Goal: Task Accomplishment & Management: Manage account settings

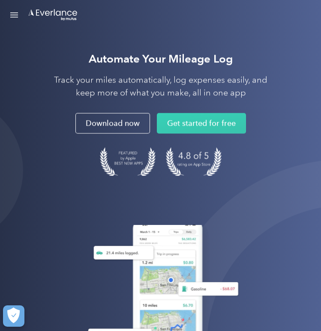
click at [15, 15] on link "Open Menu" at bounding box center [14, 15] width 15 height 16
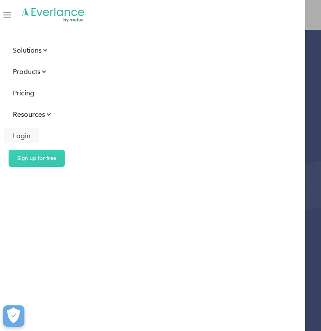
click at [25, 134] on div "Login" at bounding box center [22, 136] width 18 height 11
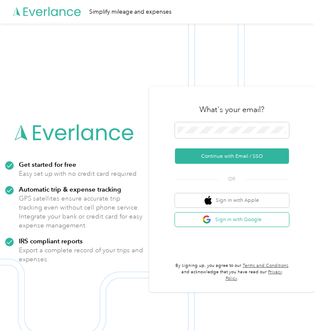
click at [203, 227] on button "Sign in with Google" at bounding box center [232, 220] width 114 height 14
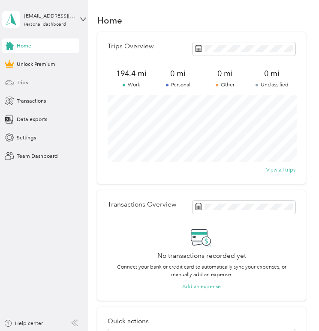
click at [3, 83] on div "Trips" at bounding box center [40, 82] width 77 height 15
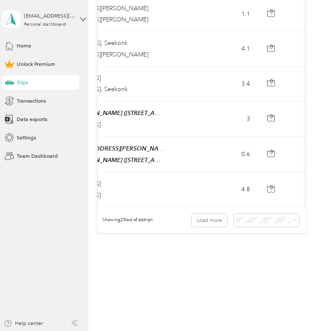
scroll to position [0, 193]
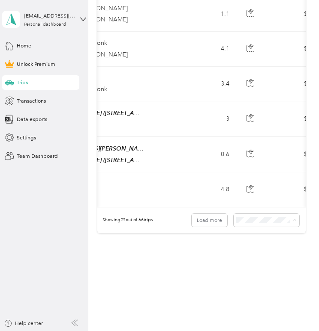
click at [253, 256] on div "100 per load" at bounding box center [268, 257] width 55 height 8
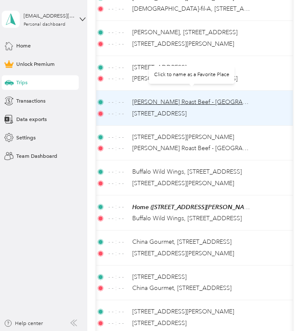
scroll to position [0, 88]
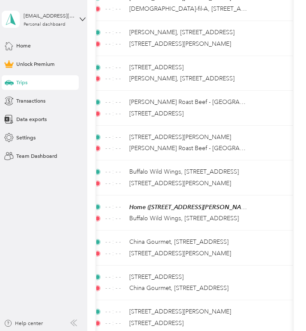
click at [35, 80] on div "Trips" at bounding box center [40, 82] width 77 height 15
click at [18, 22] on span at bounding box center [11, 19] width 18 height 17
drag, startPoint x: 89, startPoint y: 18, endPoint x: 46, endPoint y: 17, distance: 42.8
click at [46, 18] on section "[EMAIL_ADDRESS][DOMAIN_NAME] Personal dashboard Home Unlock Premium Trips Trans…" at bounding box center [151, 165] width 302 height 331
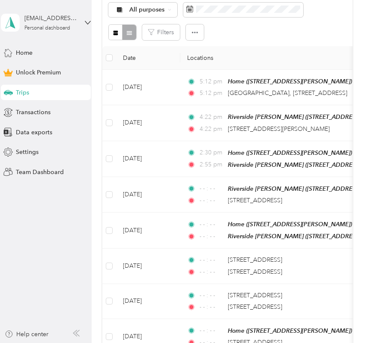
scroll to position [173, 0]
